Goal: Transaction & Acquisition: Book appointment/travel/reservation

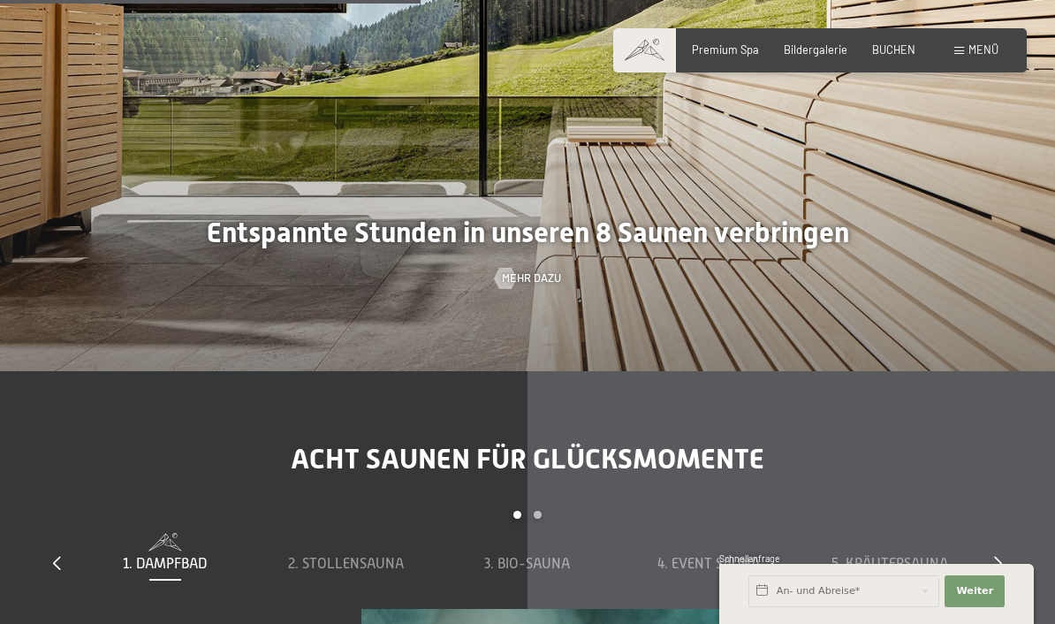
scroll to position [4109, 0]
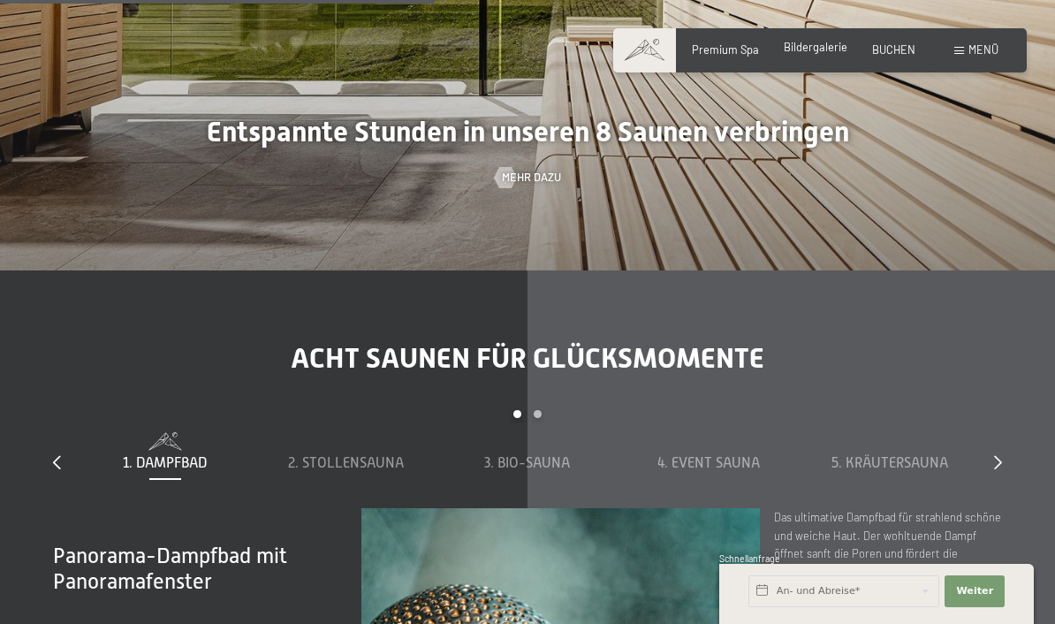
click at [833, 48] on span "Bildergalerie" at bounding box center [816, 47] width 64 height 14
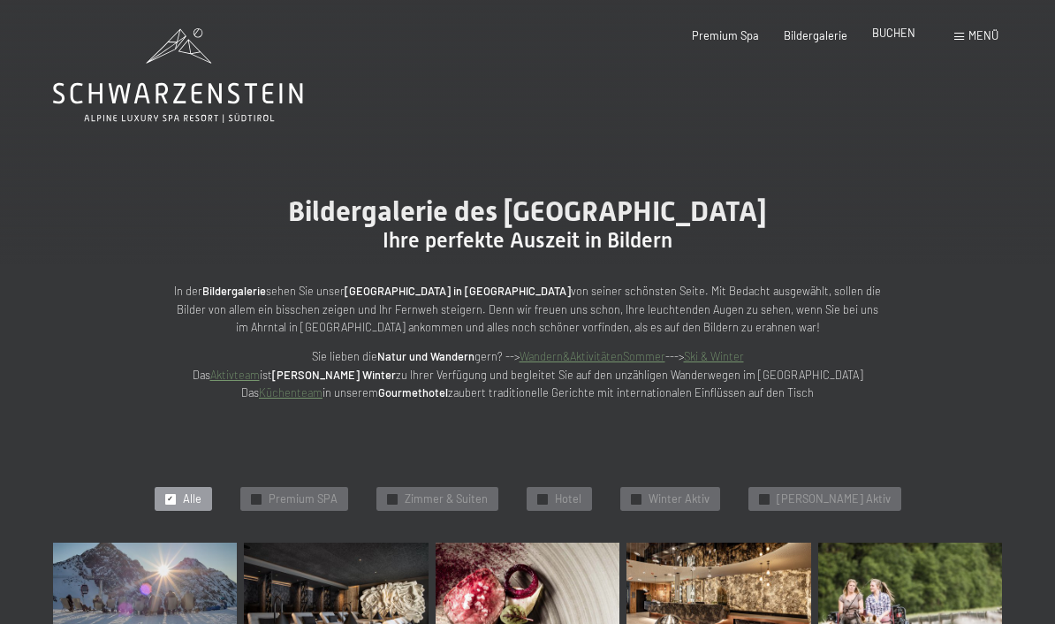
click at [890, 40] on span "BUCHEN" at bounding box center [893, 33] width 43 height 14
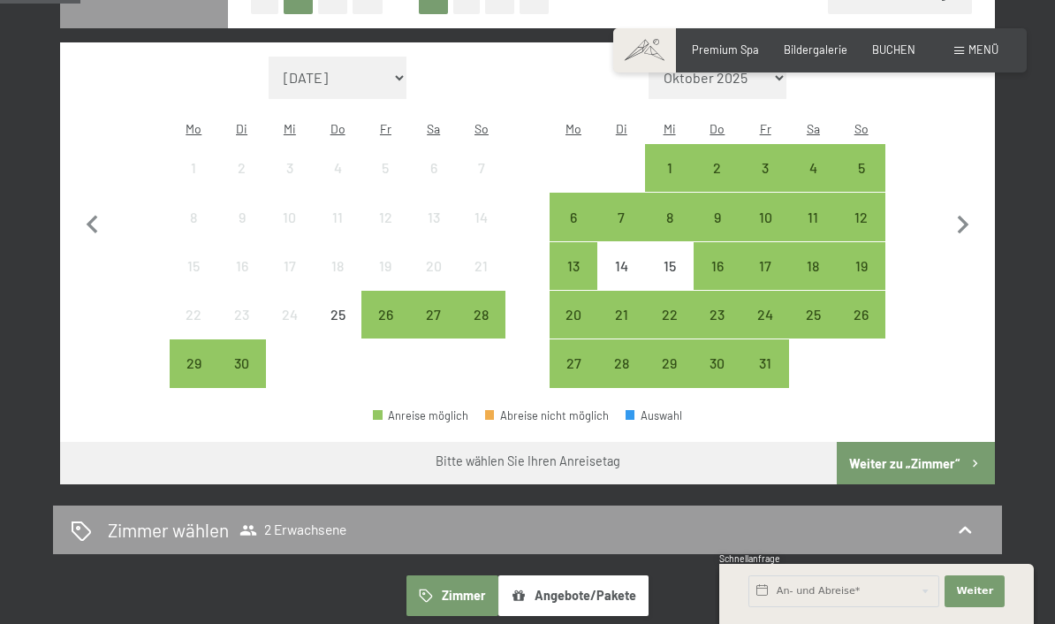
scroll to position [460, 0]
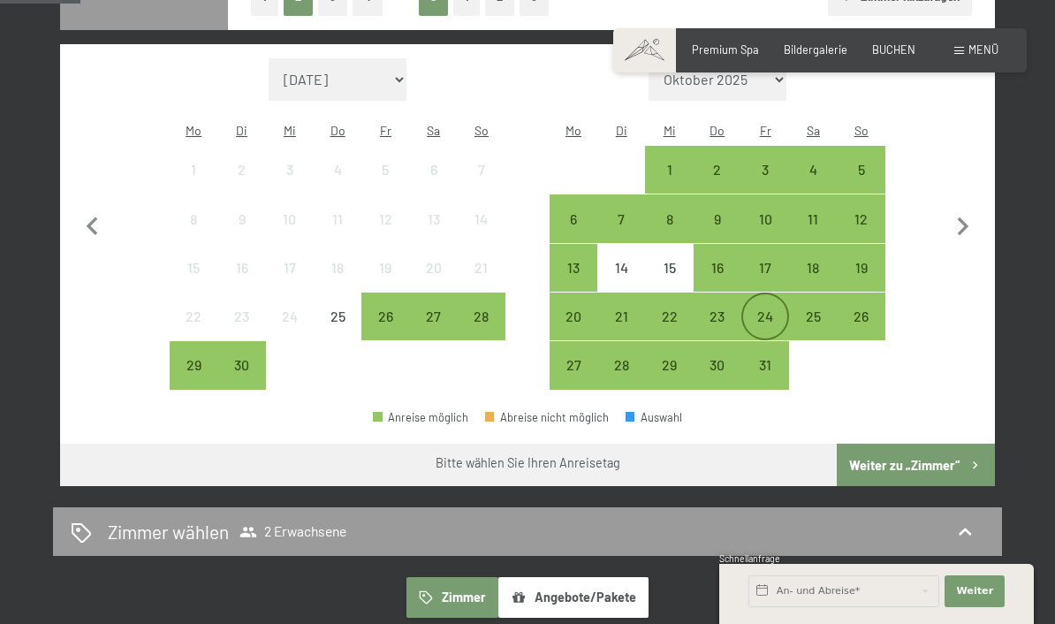
click at [776, 316] on div "24" at bounding box center [765, 331] width 44 height 44
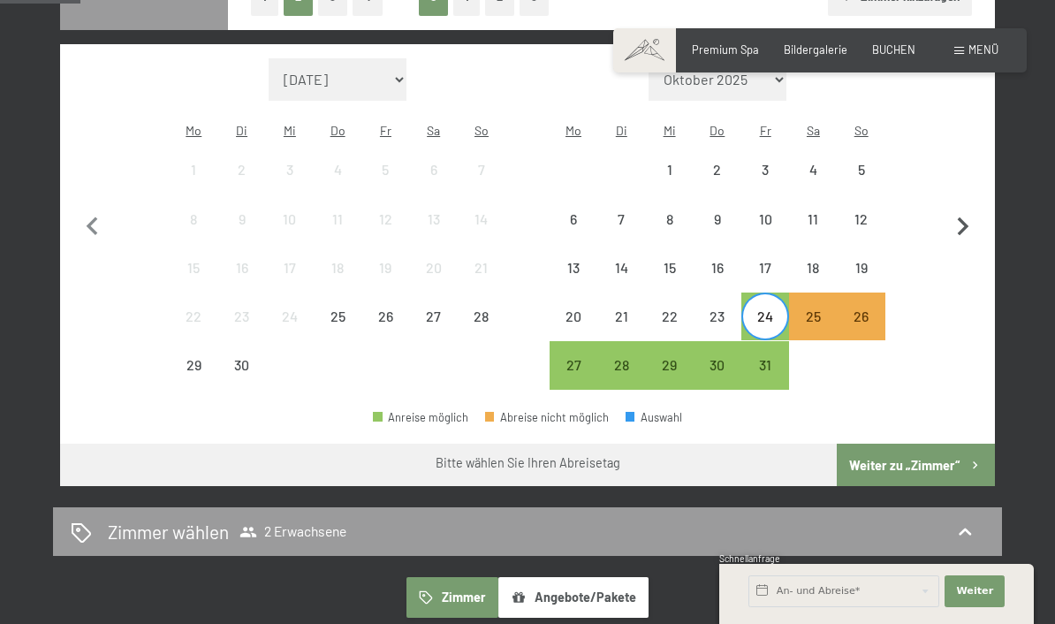
click at [953, 222] on icon "button" at bounding box center [962, 226] width 37 height 37
select select "2025-10-01"
select select "2025-11-01"
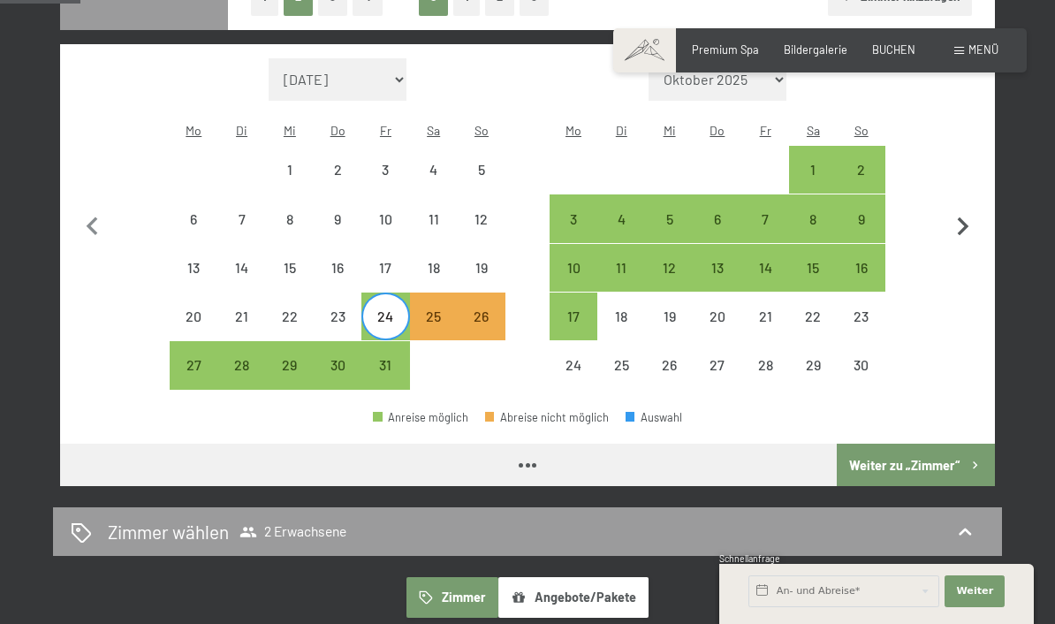
select select "2025-10-01"
select select "2025-11-01"
click at [671, 215] on div "5" at bounding box center [669, 234] width 44 height 44
select select "2025-10-01"
select select "2025-11-01"
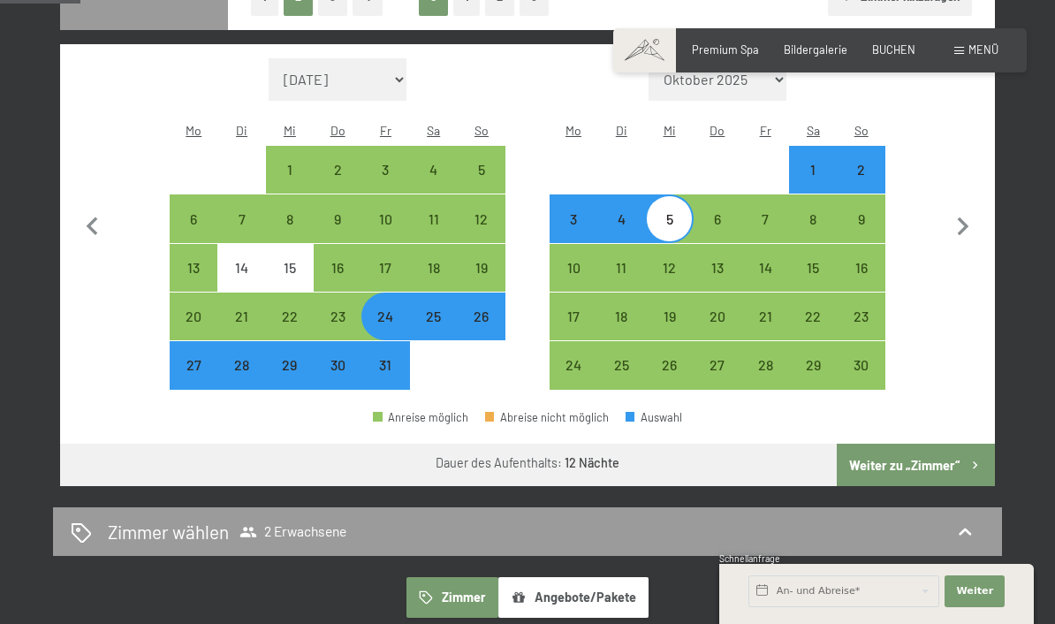
click at [296, 365] on div "29" at bounding box center [290, 380] width 44 height 44
select select "2025-10-01"
select select "2025-11-01"
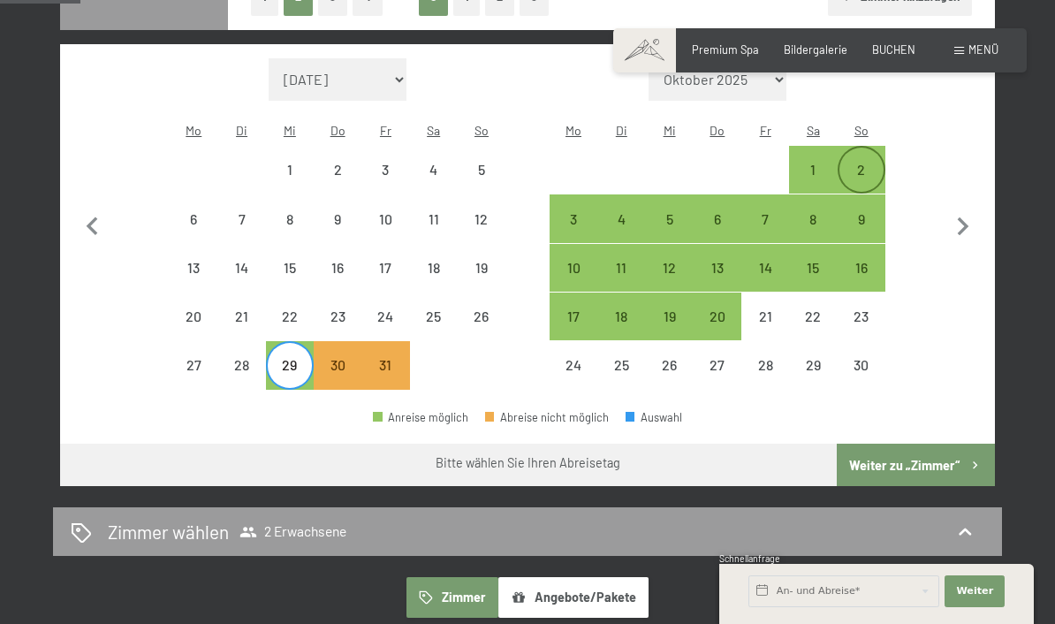
click at [875, 163] on div "2" at bounding box center [861, 185] width 44 height 44
select select "2025-10-01"
select select "2025-11-01"
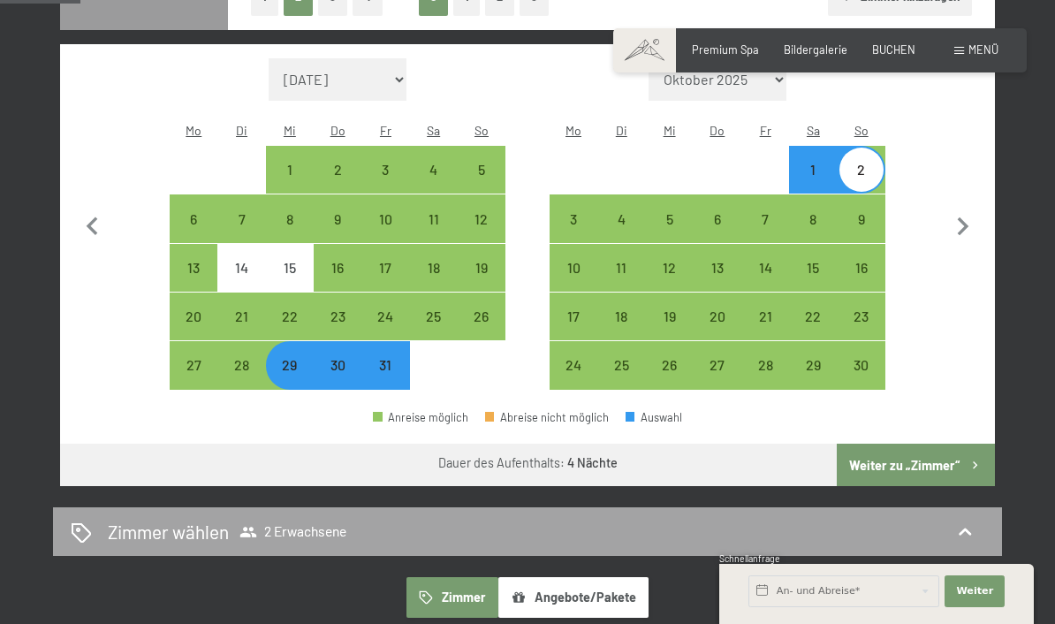
click at [321, 539] on div "Zimmer wählen 2 Erwachsene" at bounding box center [527, 531] width 949 height 49
select select "2025-10-01"
select select "2025-11-01"
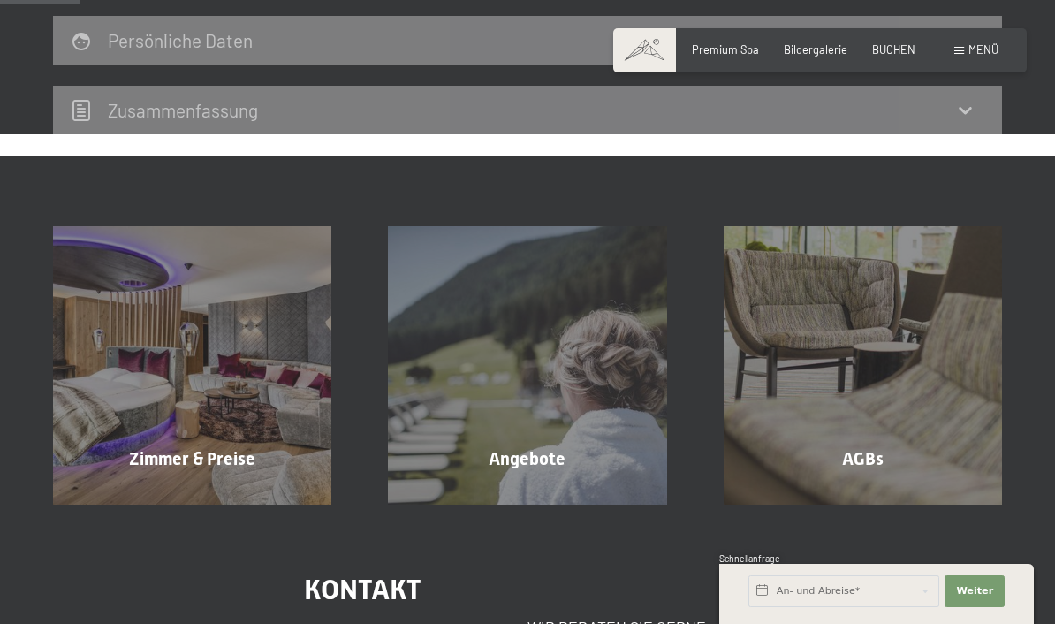
scroll to position [336, 0]
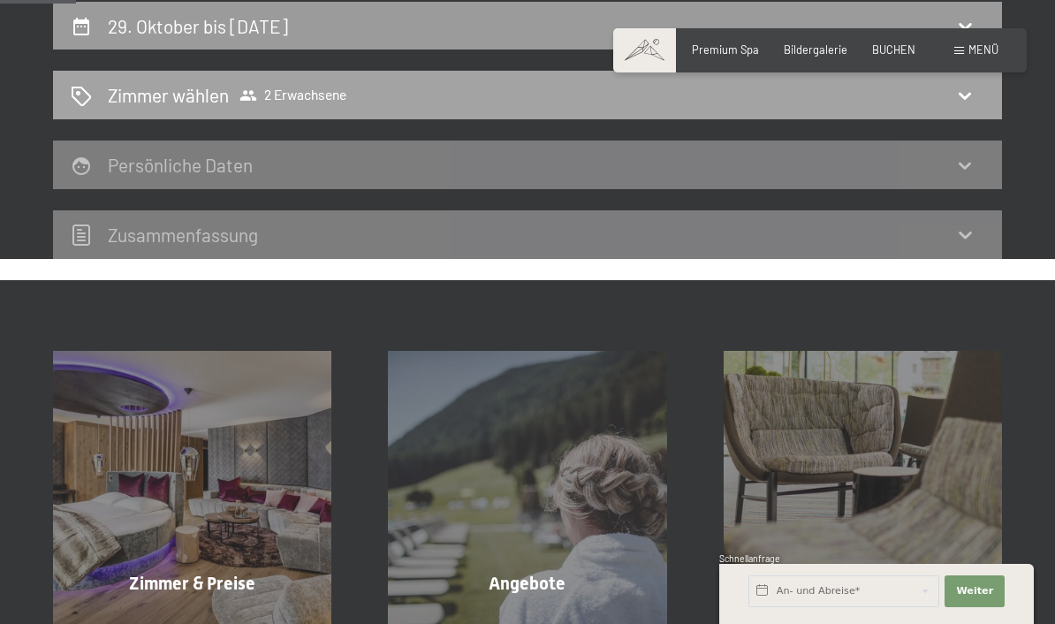
click at [829, 106] on div "Zimmer wählen 2 Erwachsene" at bounding box center [527, 95] width 913 height 26
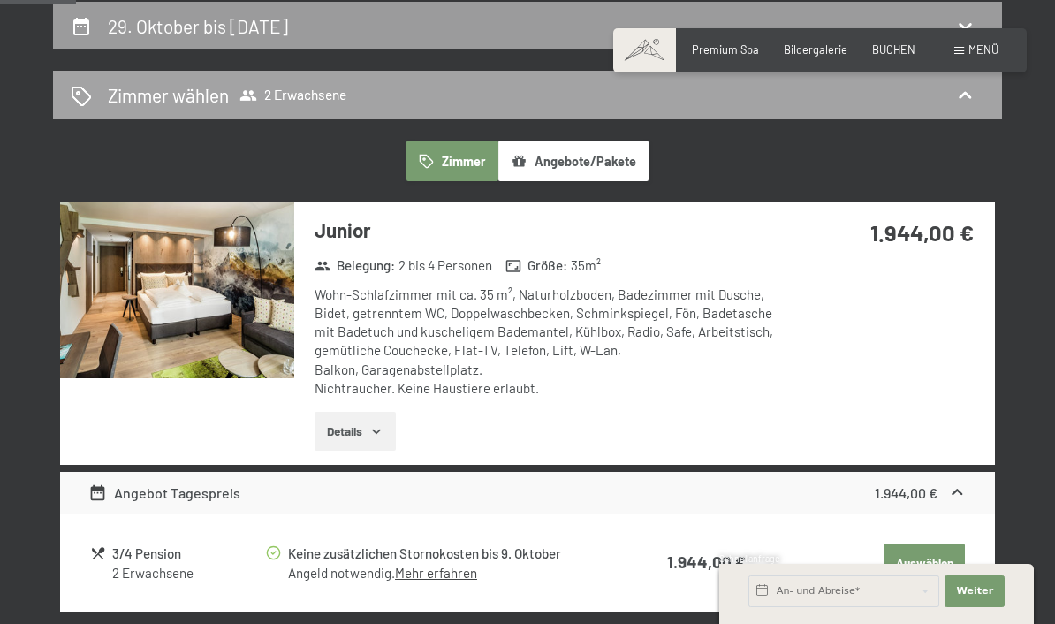
click at [974, 95] on icon at bounding box center [964, 95] width 21 height 21
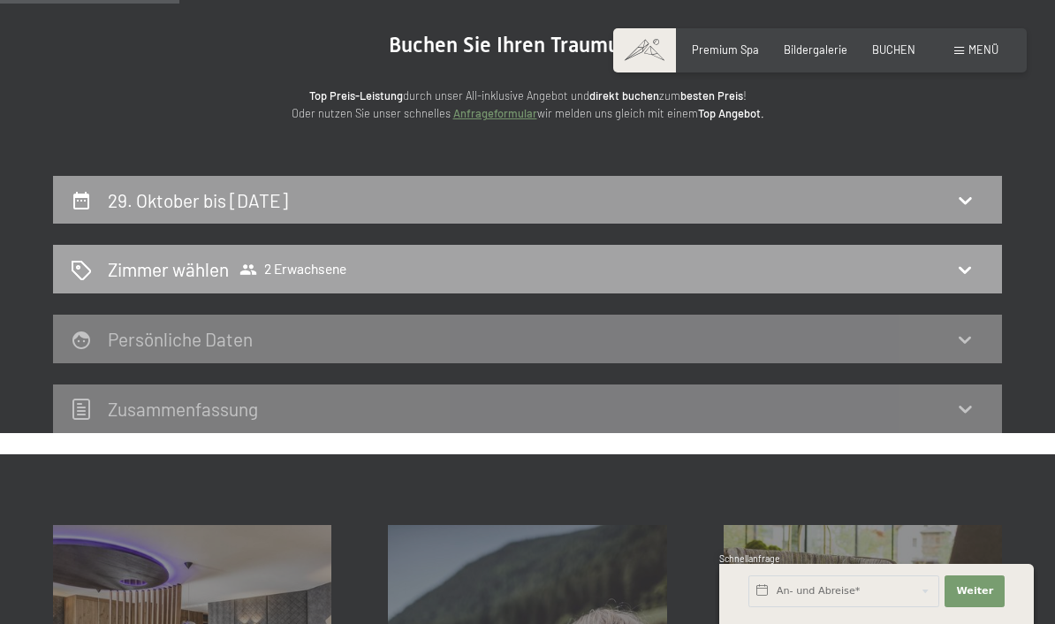
scroll to position [158, 0]
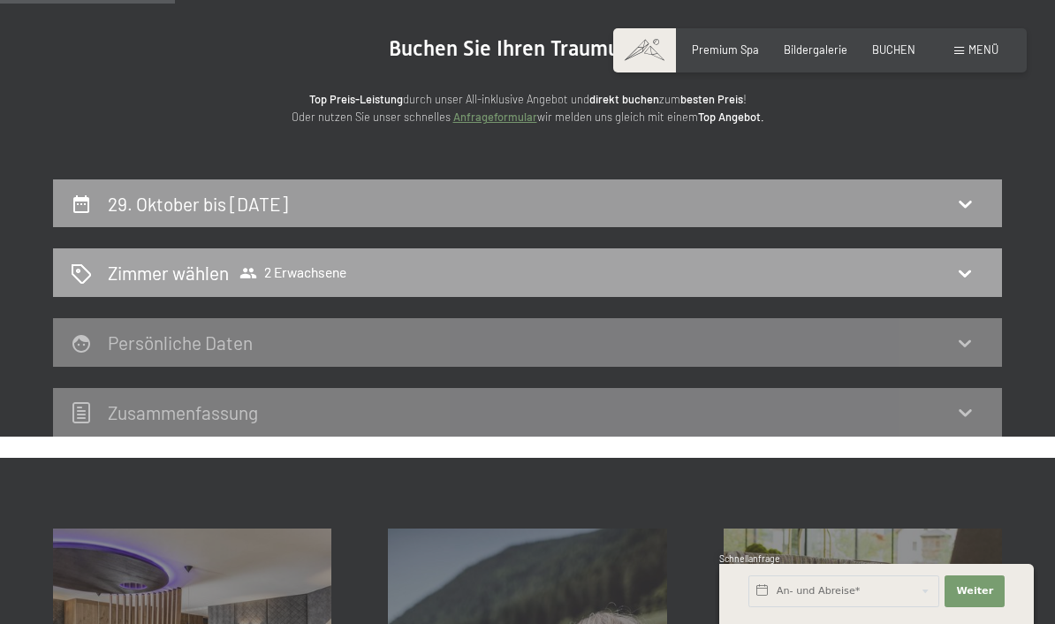
click at [448, 275] on div "Zimmer wählen 2 Erwachsene" at bounding box center [527, 273] width 913 height 26
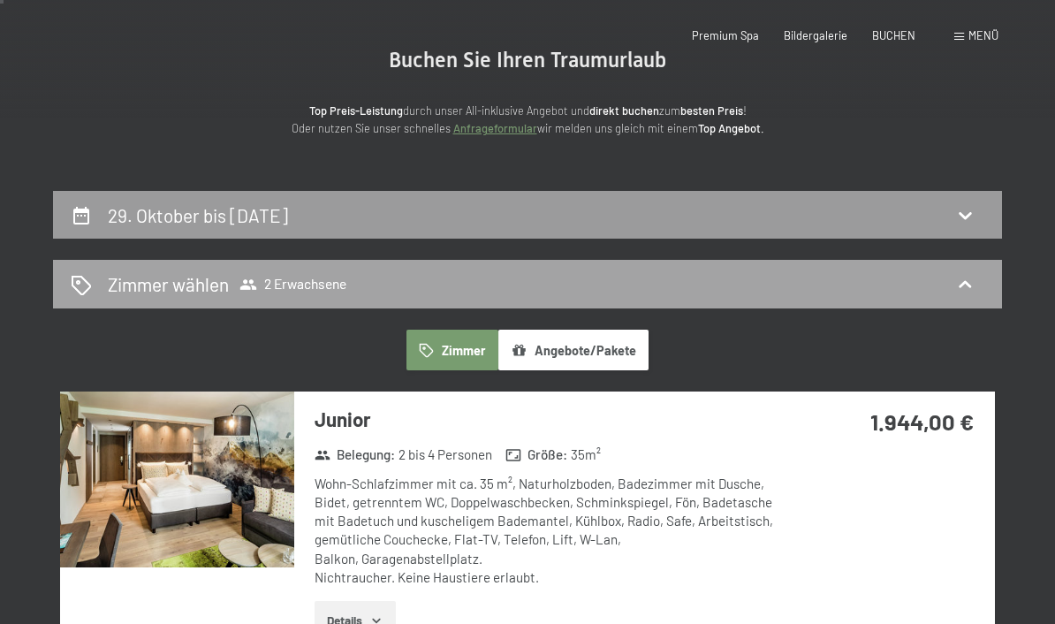
scroll to position [0, 0]
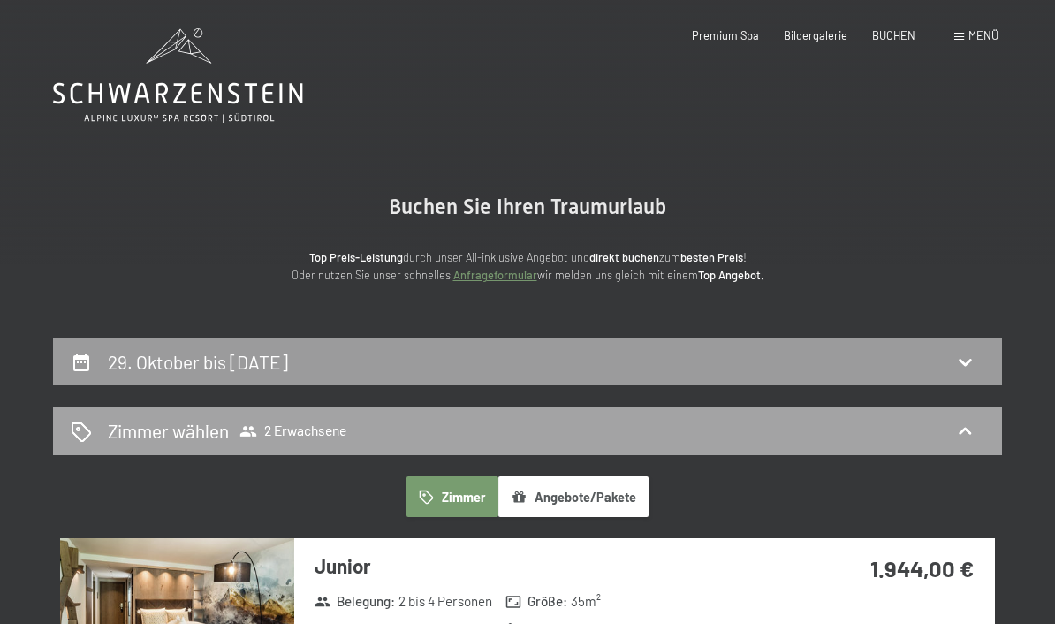
click at [343, 442] on span "Zimmer wählen 2 Erwachsene" at bounding box center [227, 431] width 239 height 26
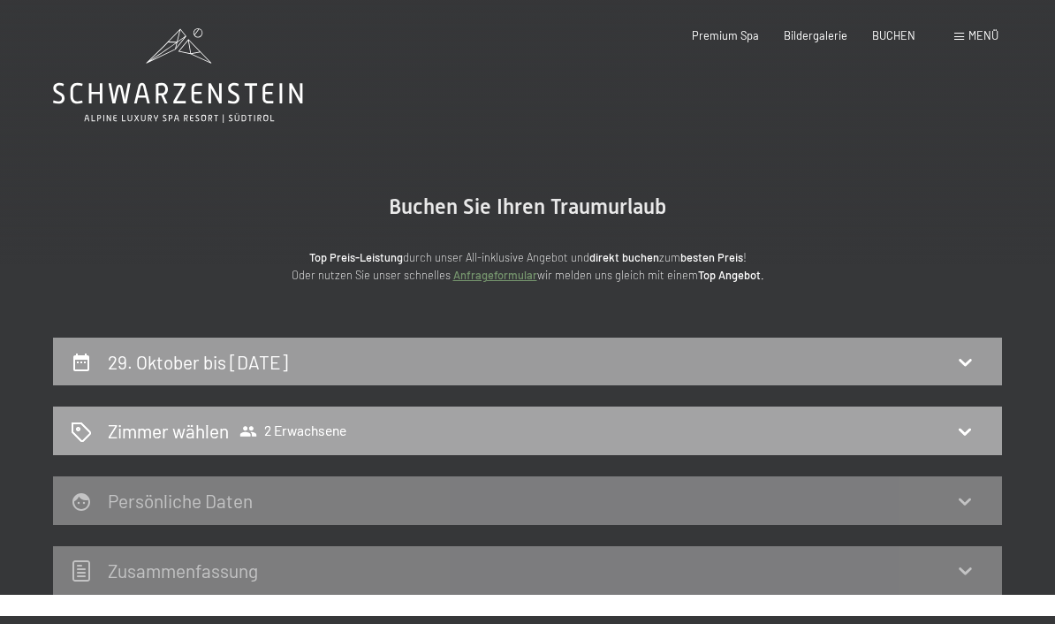
click at [290, 435] on span "2 Erwachsene" at bounding box center [292, 431] width 107 height 18
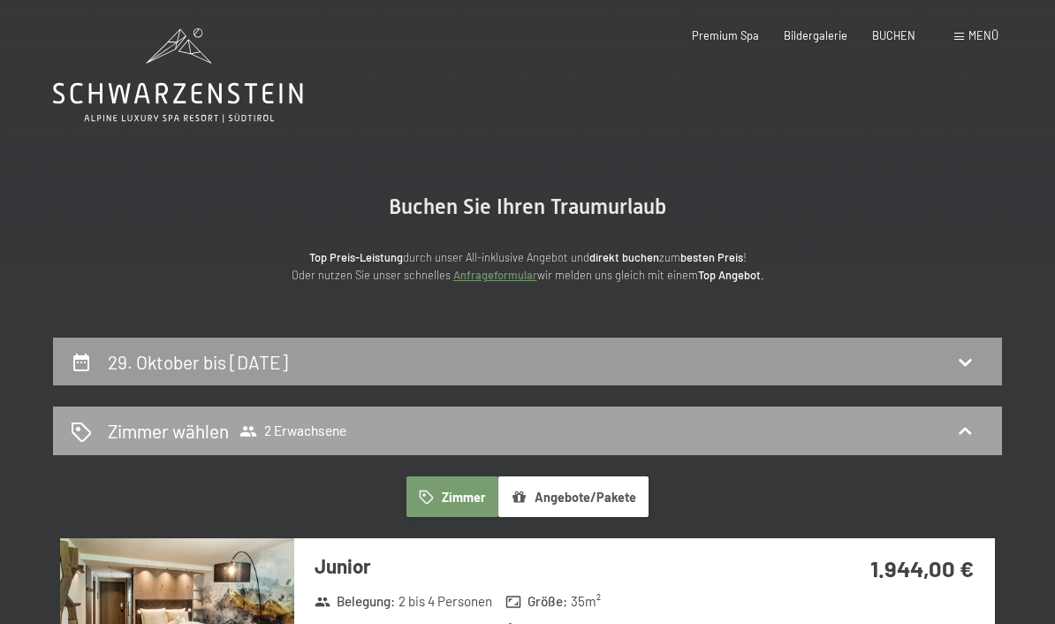
click at [291, 428] on span "2 Erwachsene" at bounding box center [292, 431] width 107 height 18
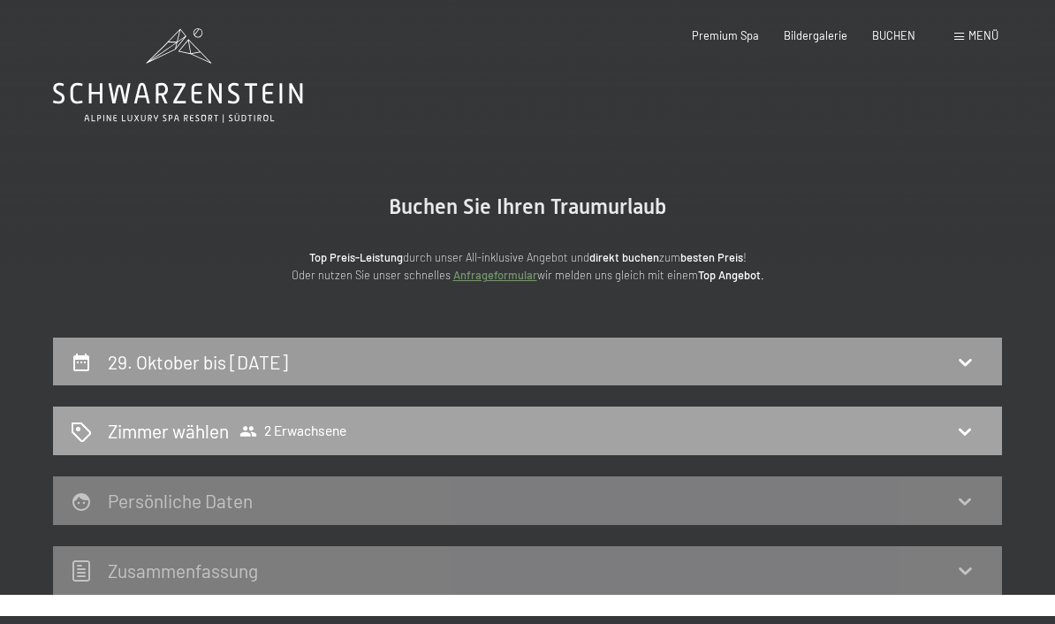
click at [108, 438] on h2 "Zimmer wählen" at bounding box center [168, 431] width 121 height 26
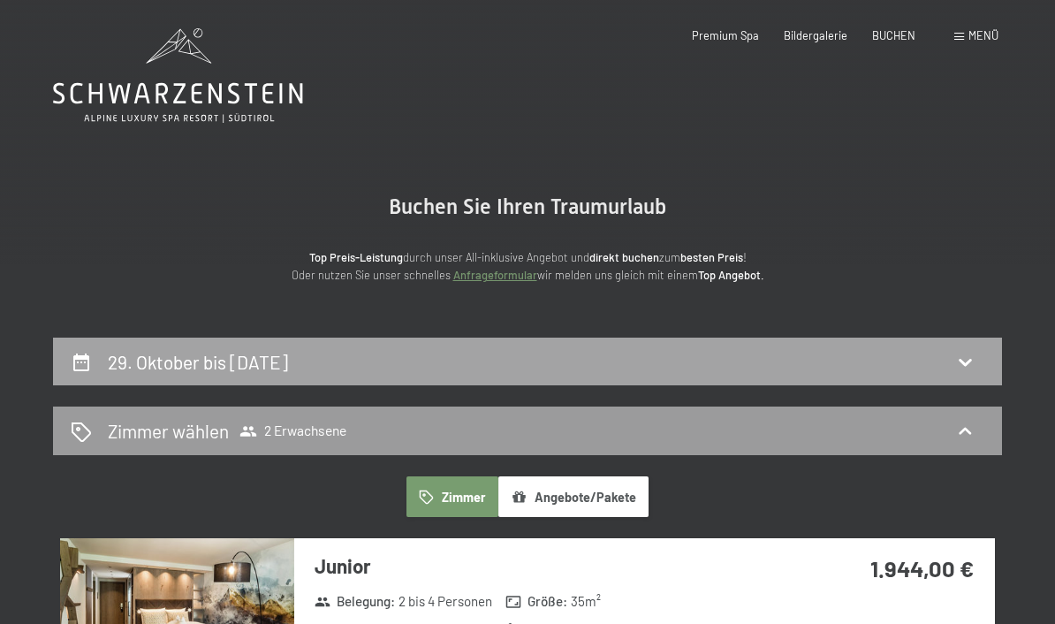
click at [247, 365] on h2 "29. Oktober bis 2. November 2025" at bounding box center [198, 362] width 180 height 22
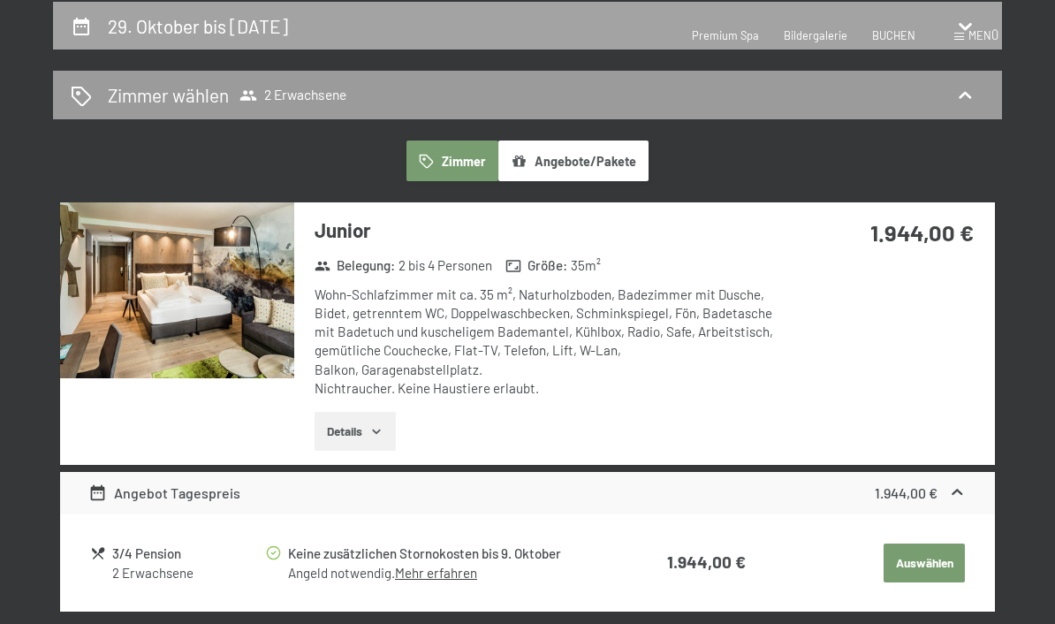
select select "2025-10-01"
select select "2025-11-01"
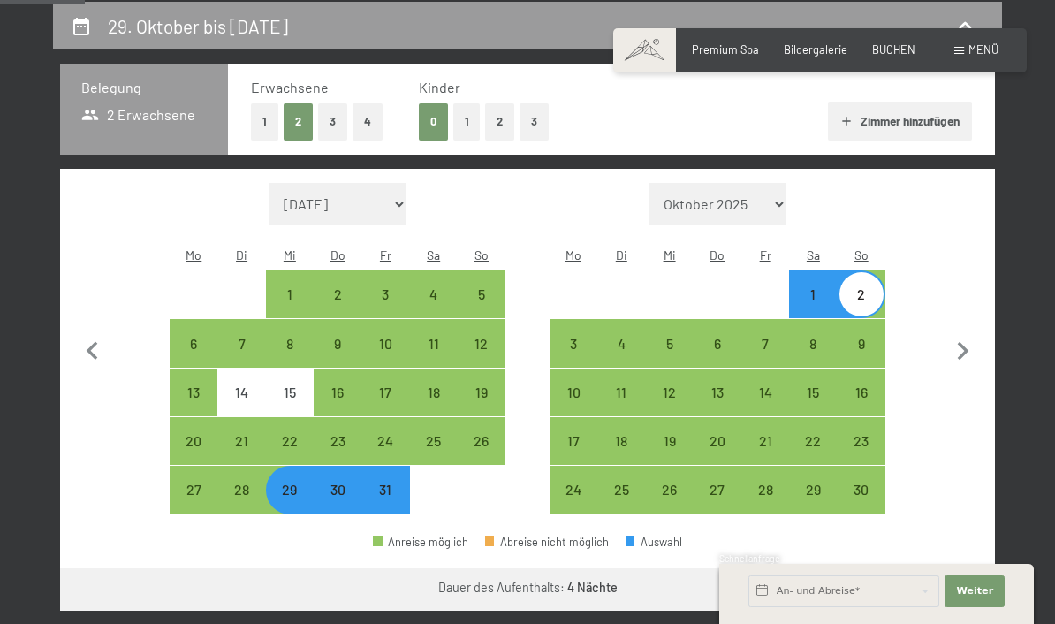
click at [503, 119] on button "2" at bounding box center [499, 121] width 29 height 36
select select "2025-10-01"
select select "2025-11-01"
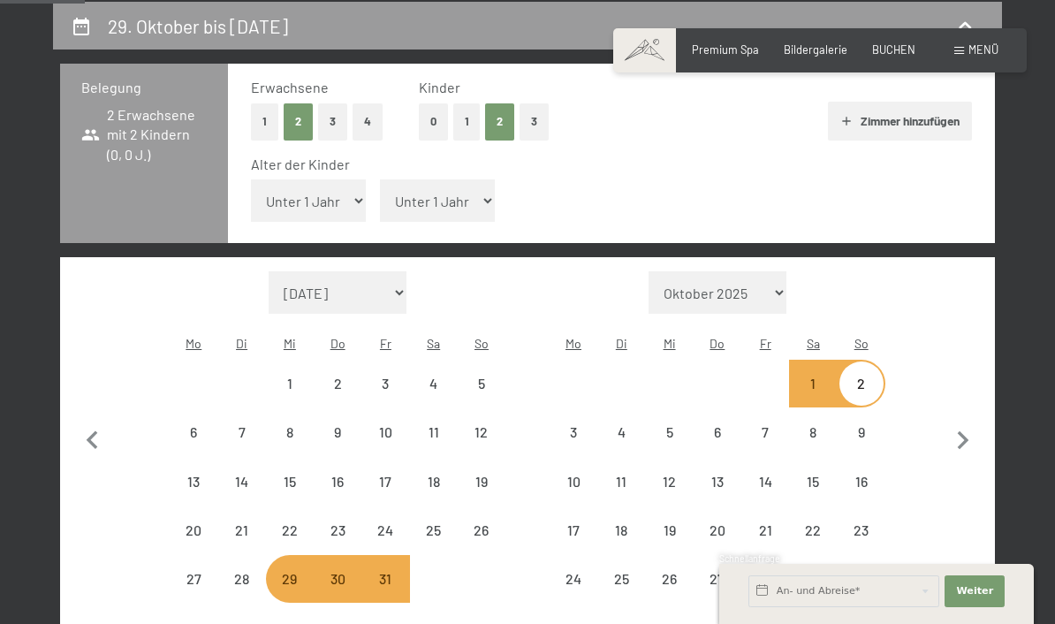
click at [337, 187] on select "Unter 1 Jahr 1 Jahr 2 Jahre 3 Jahre 4 Jahre 5 Jahre 6 Jahre 7 Jahre 8 Jahre 9 J…" at bounding box center [308, 200] width 115 height 42
select select "2025-10-01"
select select "2025-11-01"
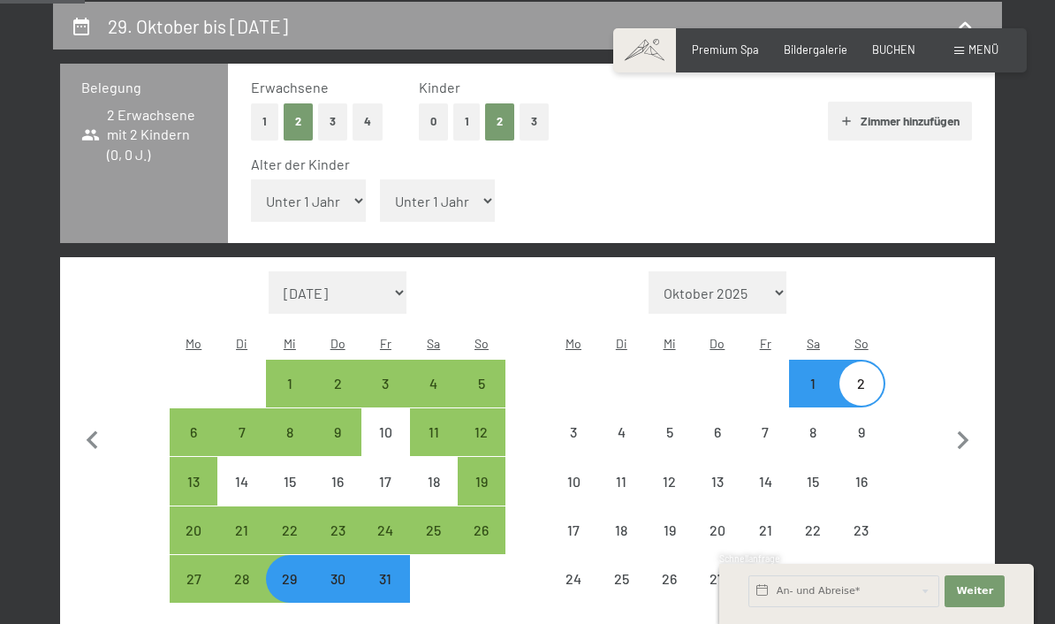
select select "2025-10-01"
select select "2025-11-01"
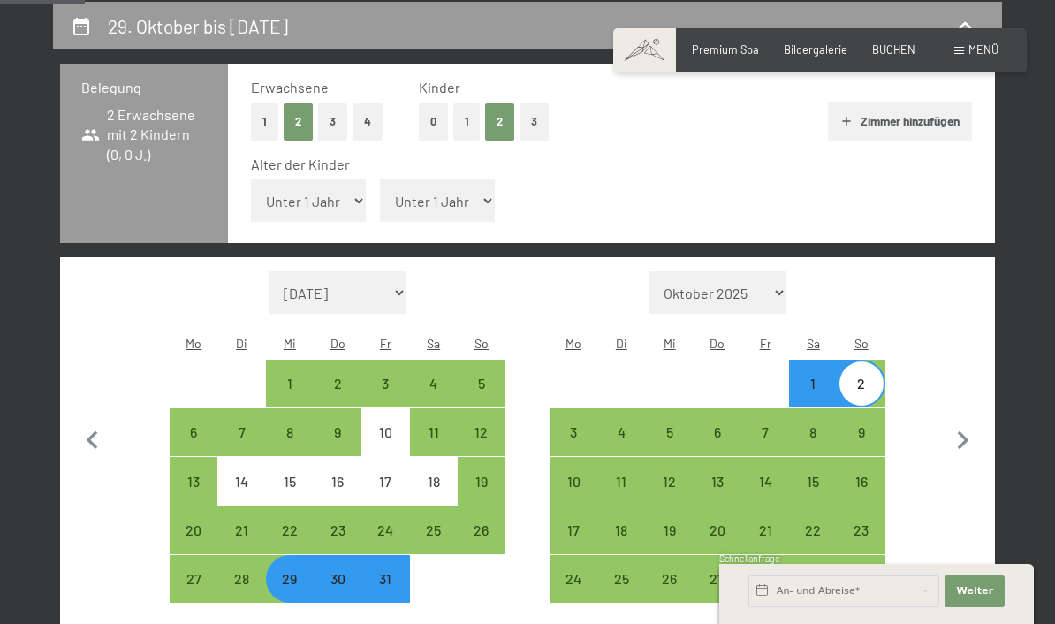
select select "15"
select select "2025-10-01"
select select "2025-11-01"
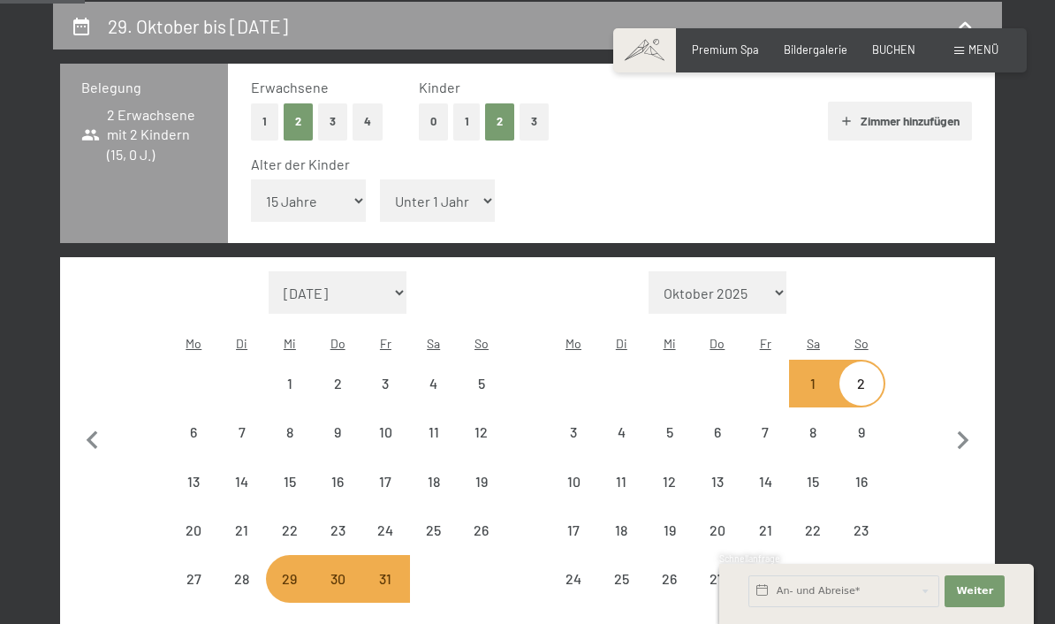
click at [451, 179] on select "Unter 1 Jahr 1 Jahr 2 Jahre 3 Jahre 4 Jahre 5 Jahre 6 Jahre 7 Jahre 8 Jahre 9 J…" at bounding box center [437, 200] width 115 height 42
select select "2025-10-01"
select select "2025-11-01"
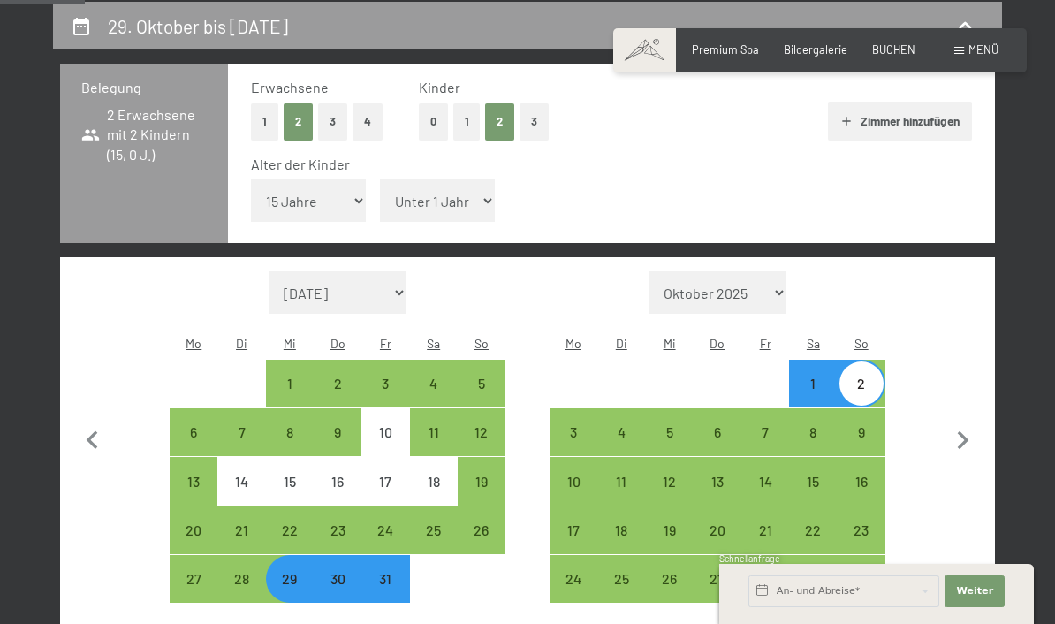
click at [474, 197] on select "Unter 1 Jahr 1 Jahr 2 Jahre 3 Jahre 4 Jahre 5 Jahre 6 Jahre 7 Jahre 8 Jahre 9 J…" at bounding box center [437, 200] width 115 height 42
select select "12"
select select "2025-10-01"
select select "2025-11-01"
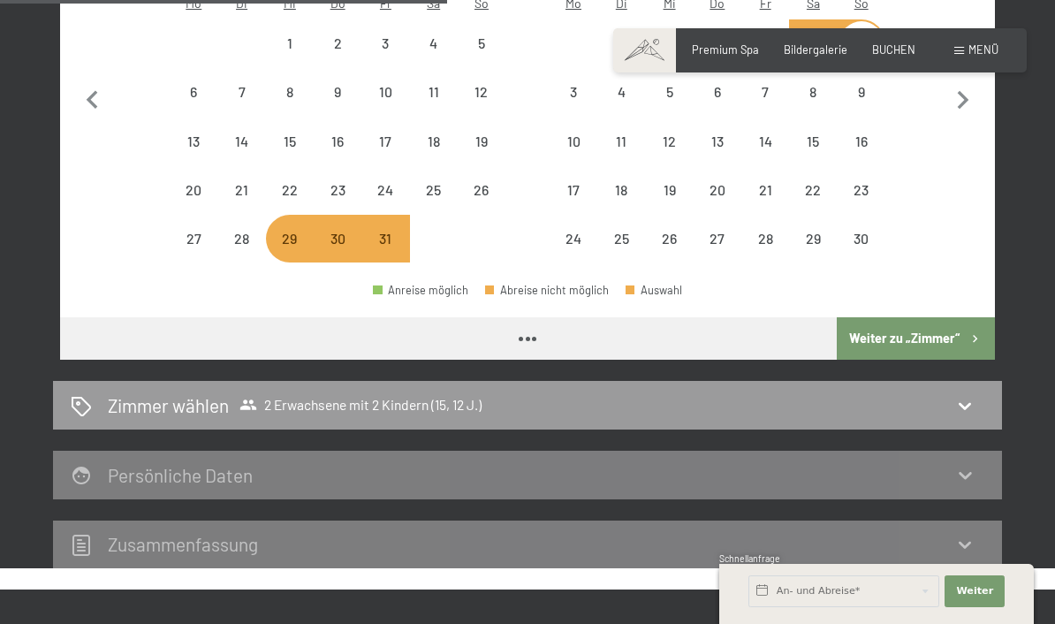
select select "2025-10-01"
select select "2025-11-01"
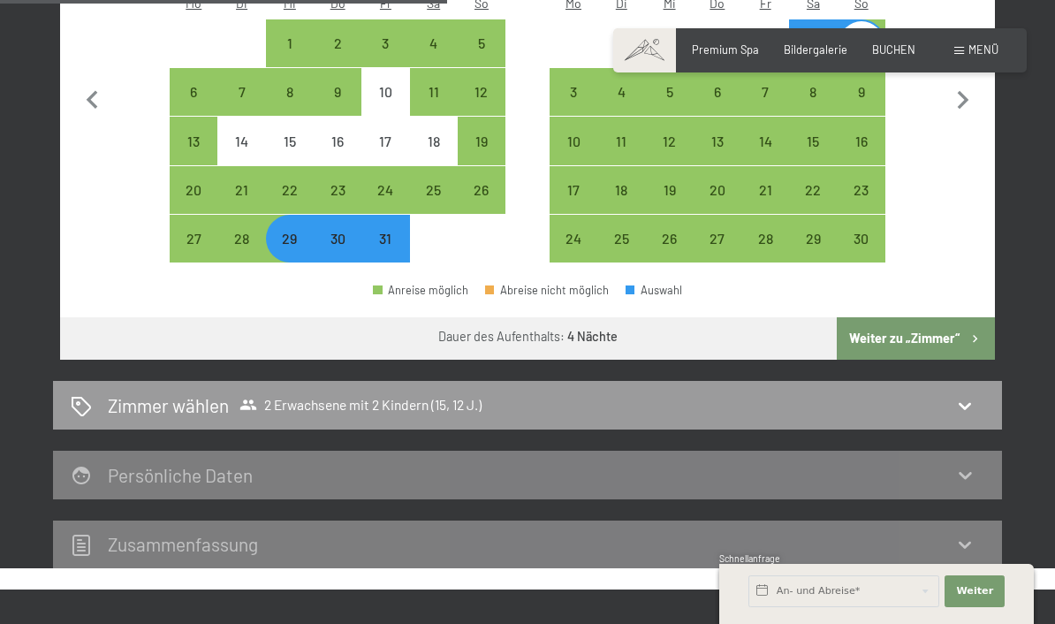
click at [942, 332] on button "Weiter zu „Zimmer“" at bounding box center [916, 338] width 158 height 42
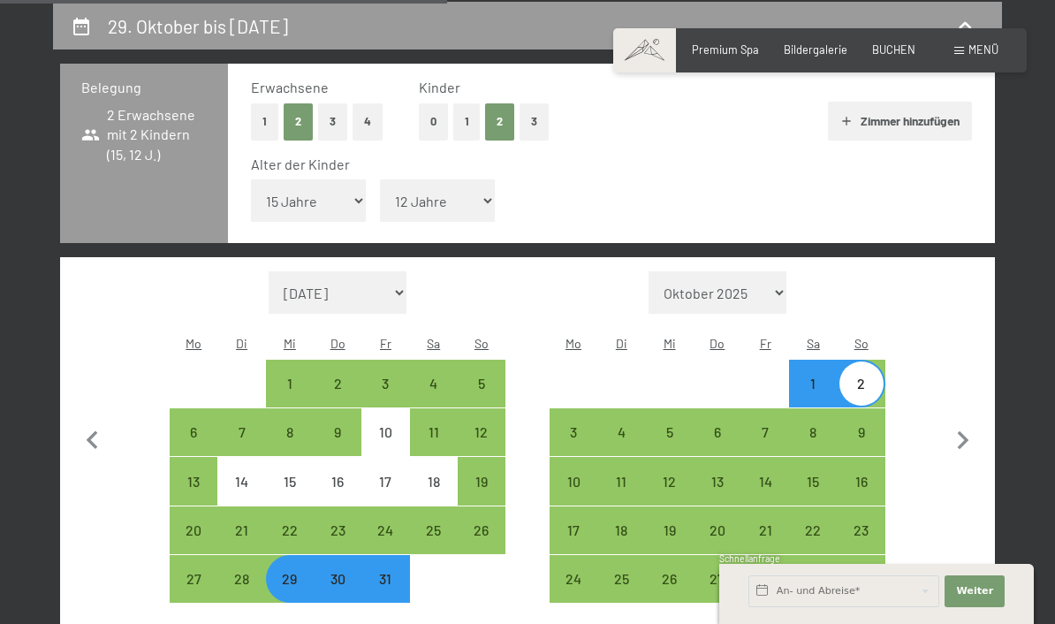
select select "2025-10-01"
select select "2025-11-01"
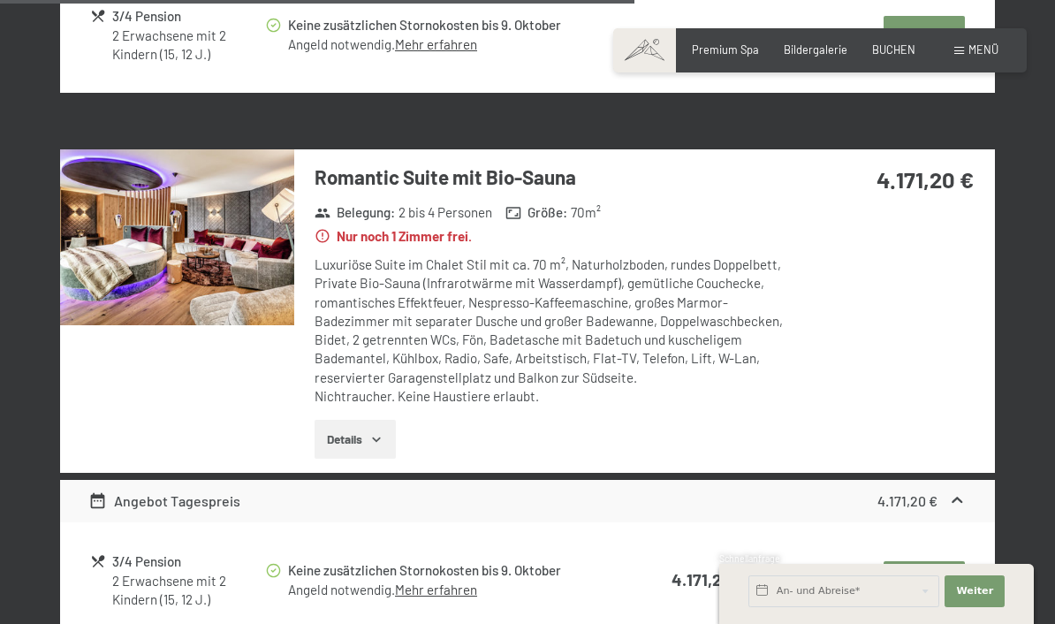
scroll to position [1903, 0]
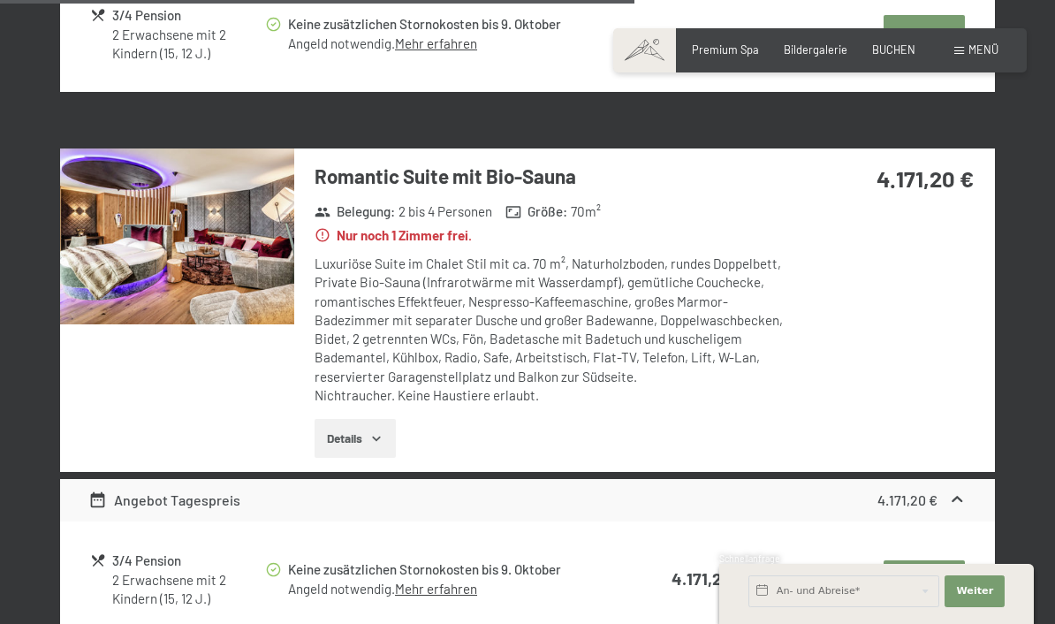
click at [376, 431] on icon "button" at bounding box center [376, 438] width 14 height 14
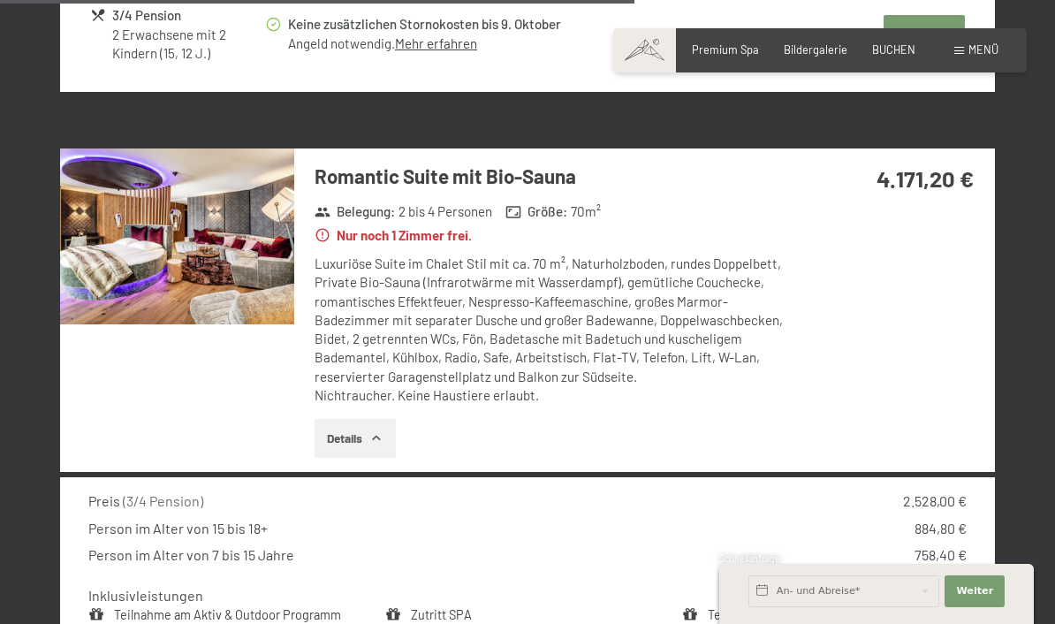
click at [383, 431] on icon "button" at bounding box center [376, 438] width 14 height 14
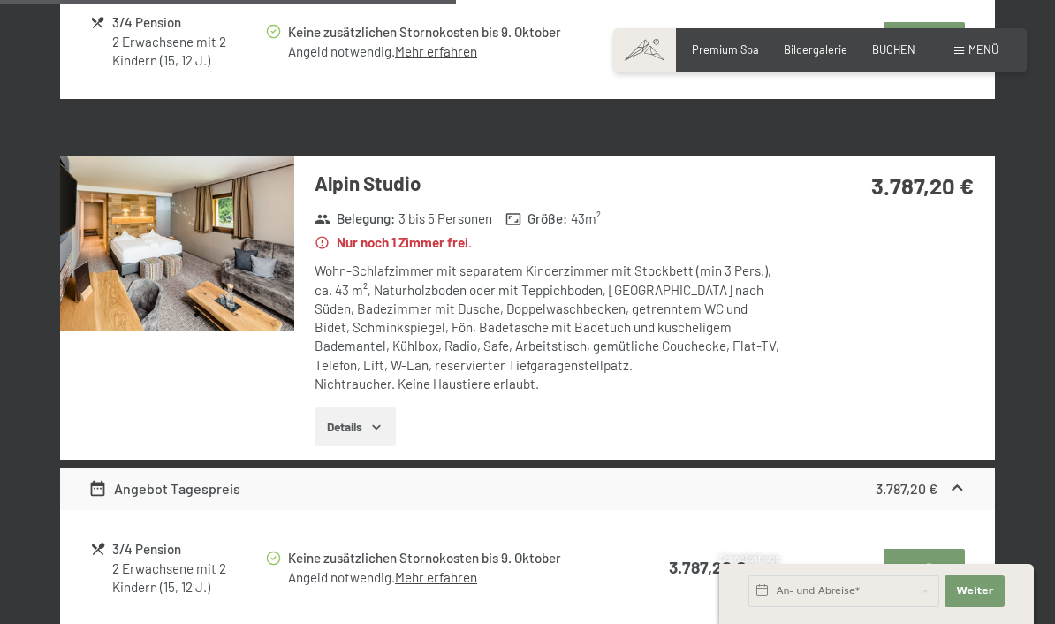
scroll to position [1378, 0]
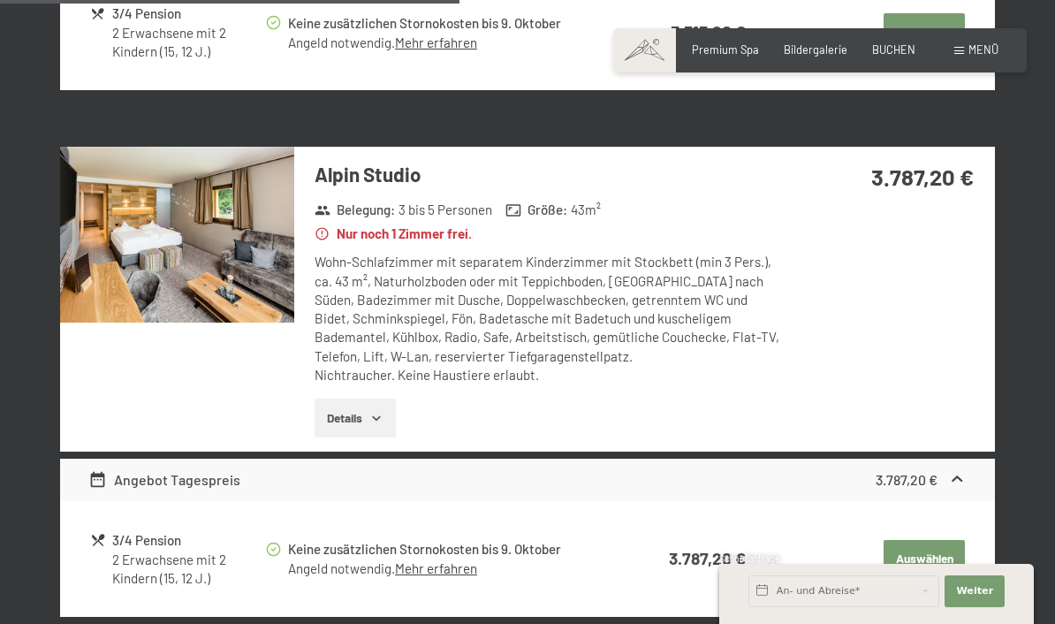
click at [921, 549] on button "Auswählen" at bounding box center [923, 559] width 81 height 39
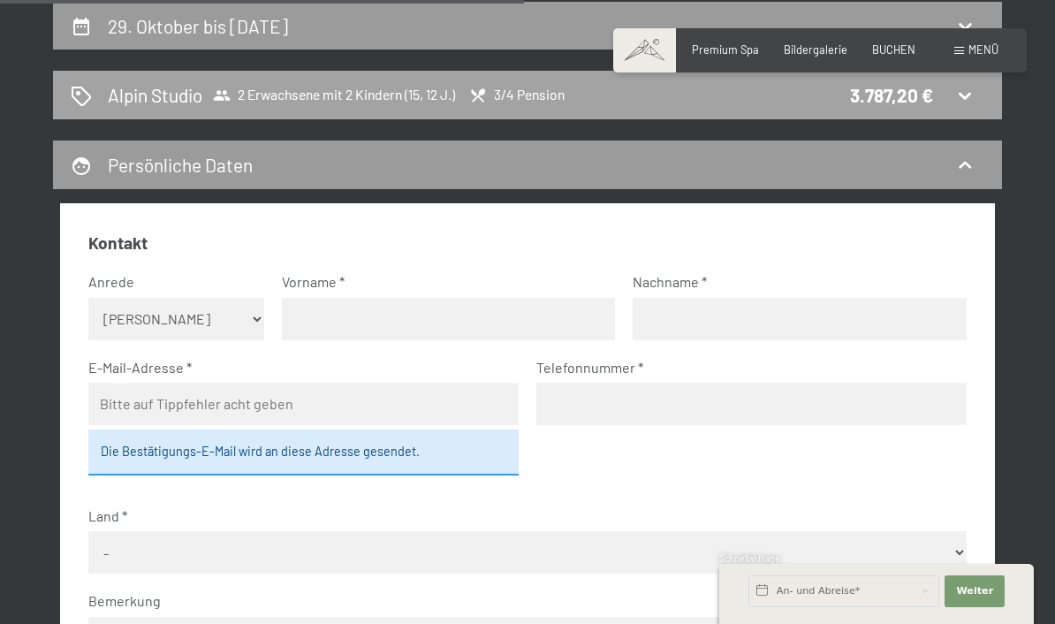
click at [957, 103] on icon at bounding box center [964, 95] width 21 height 21
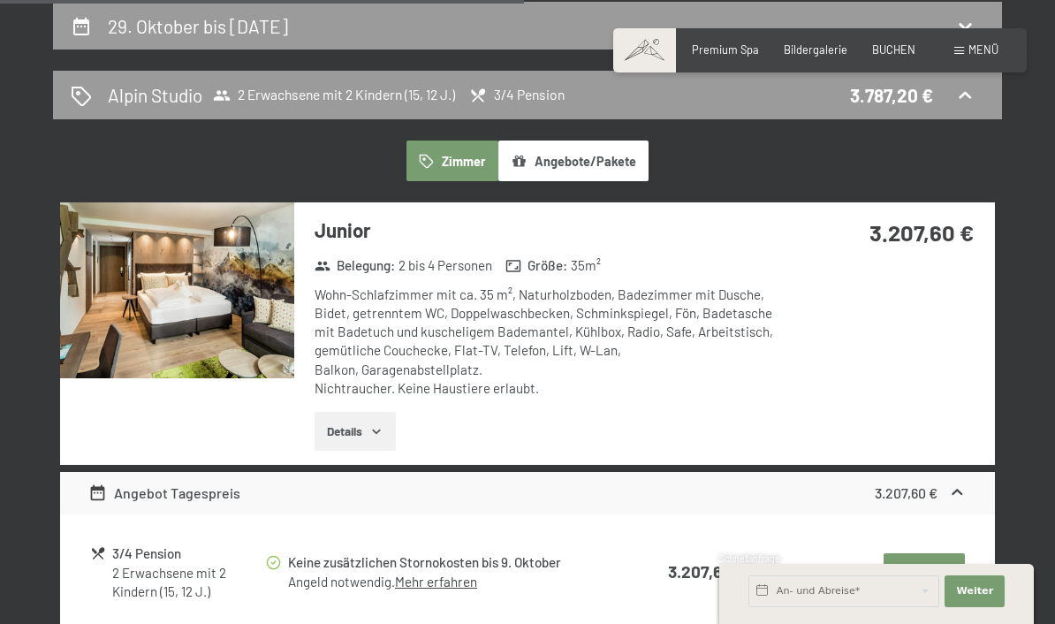
click at [382, 431] on icon "button" at bounding box center [376, 431] width 14 height 14
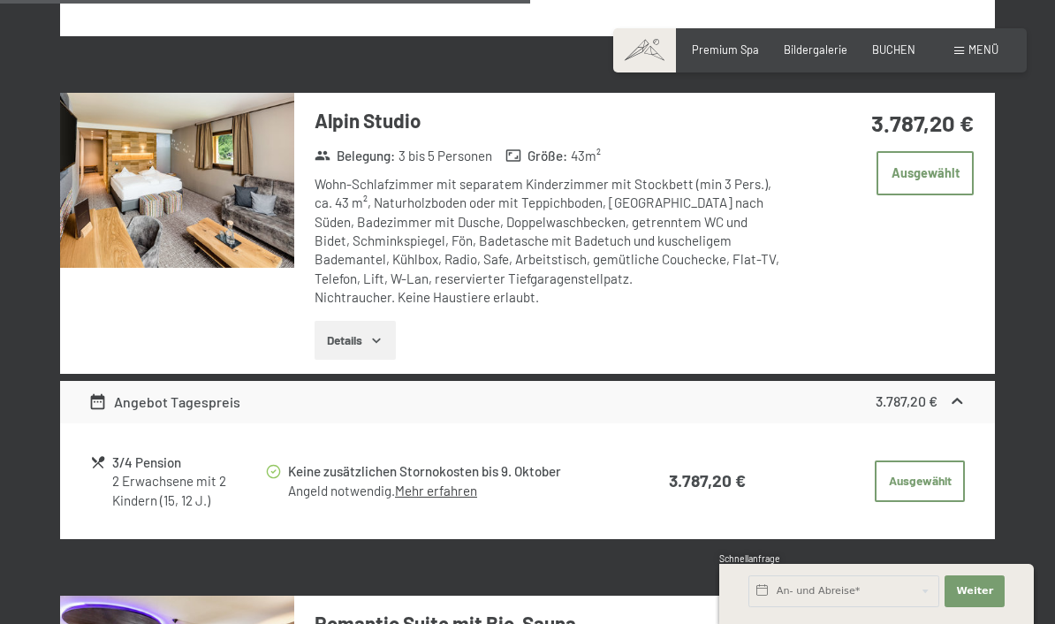
scroll to position [1723, 0]
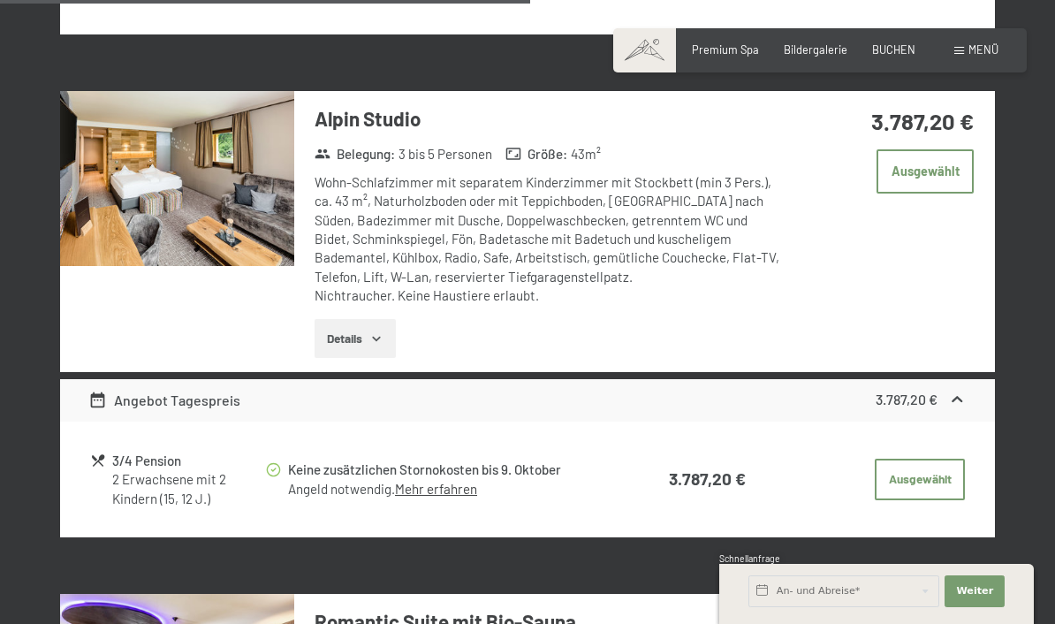
click at [367, 337] on button "Details" at bounding box center [354, 338] width 80 height 39
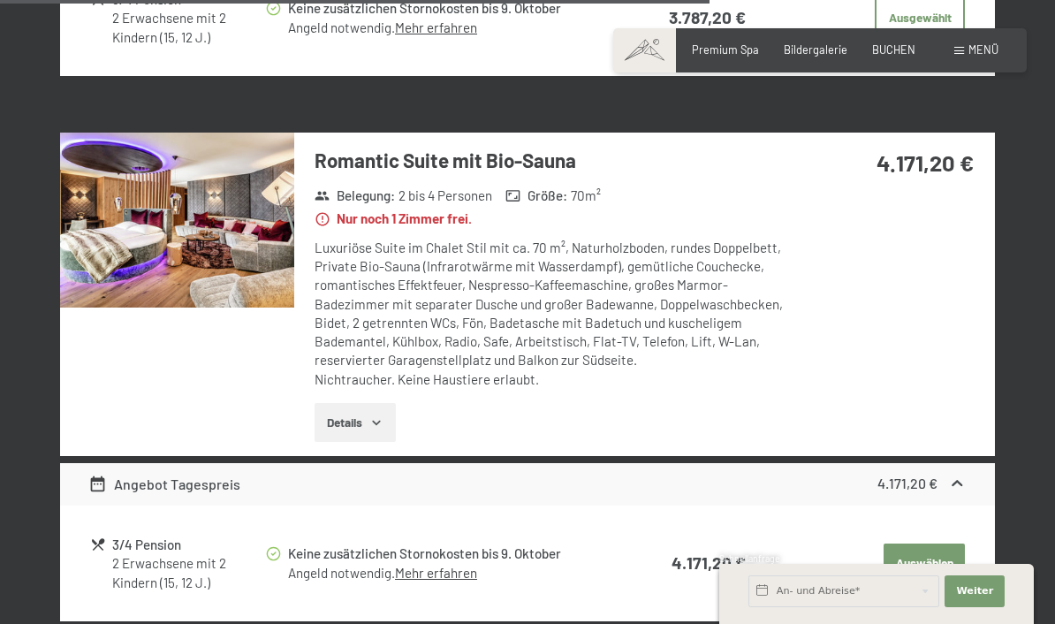
scroll to position [2505, 0]
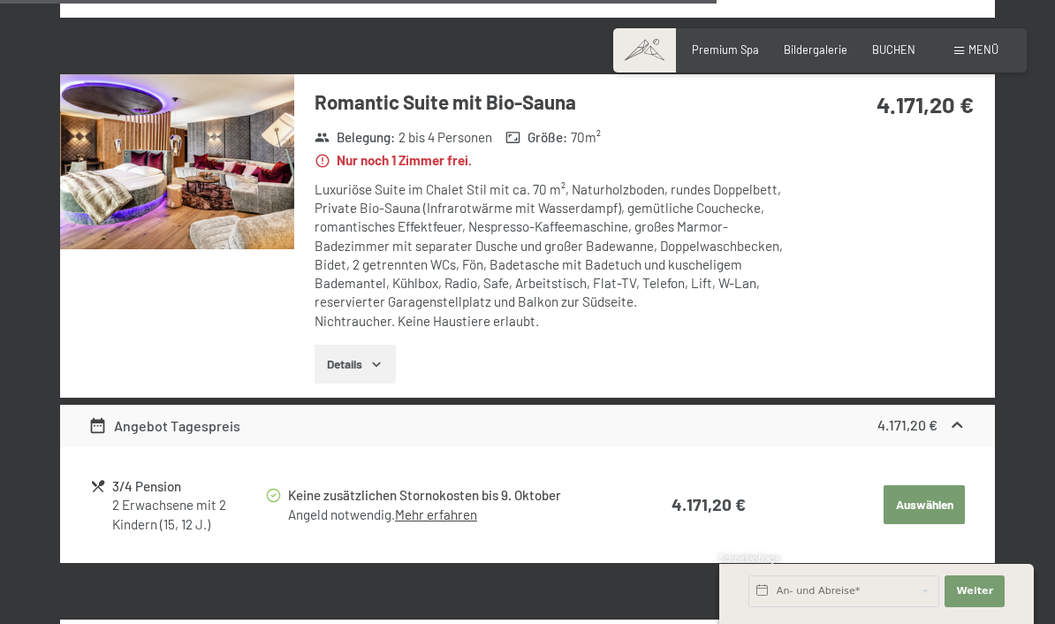
click at [935, 485] on button "Auswählen" at bounding box center [923, 504] width 81 height 39
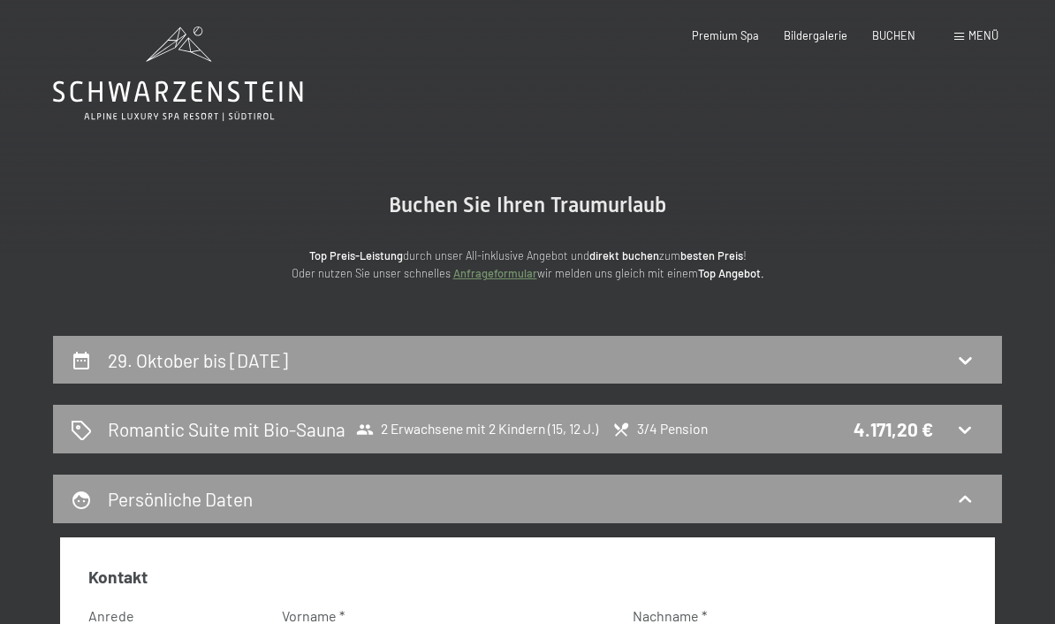
scroll to position [0, 0]
